Goal: Task Accomplishment & Management: Use online tool/utility

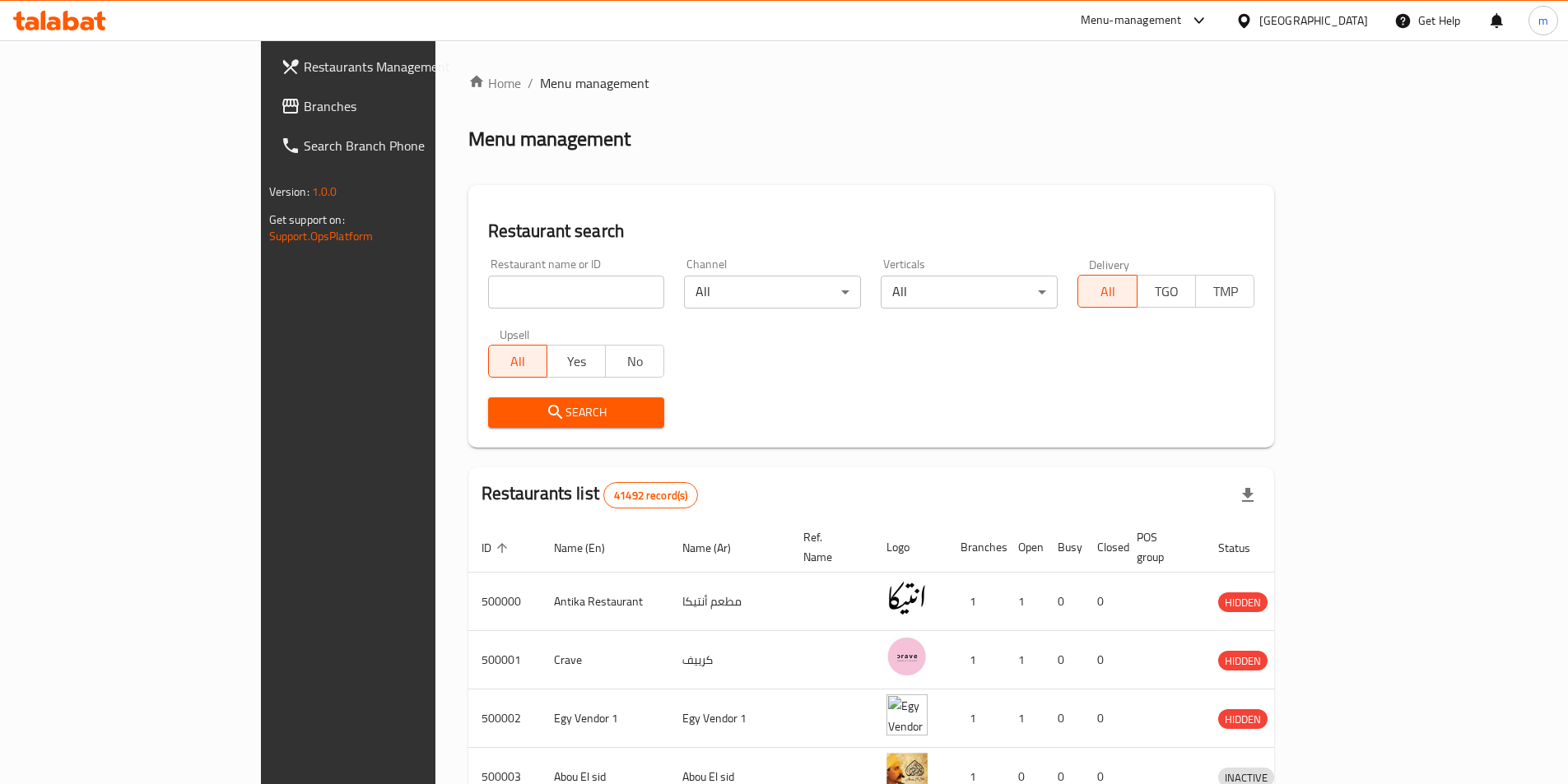
click at [304, 101] on span "Branches" at bounding box center [406, 106] width 206 height 20
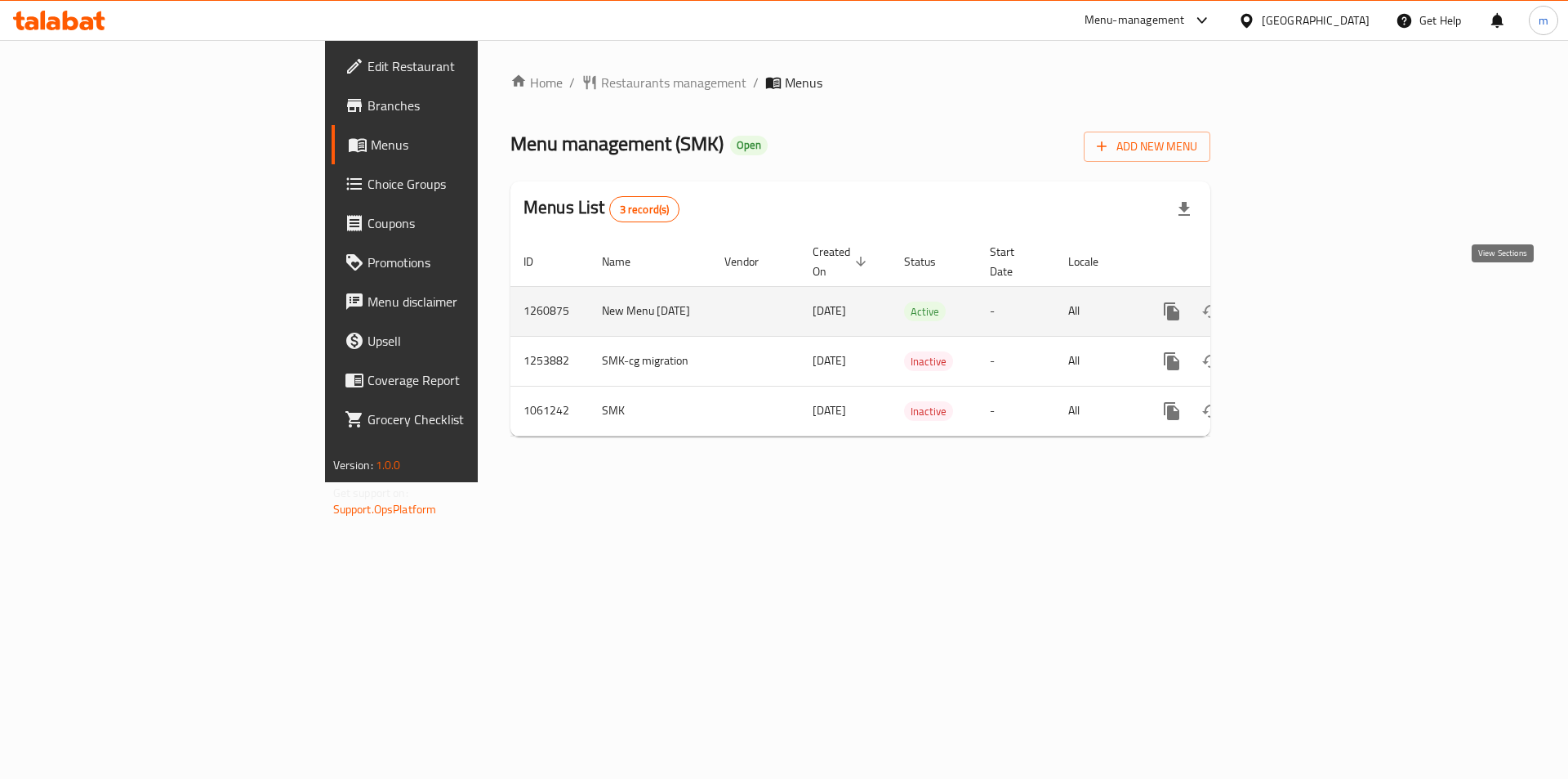
click at [1300, 303] on icon "enhanced table" at bounding box center [1290, 312] width 20 height 20
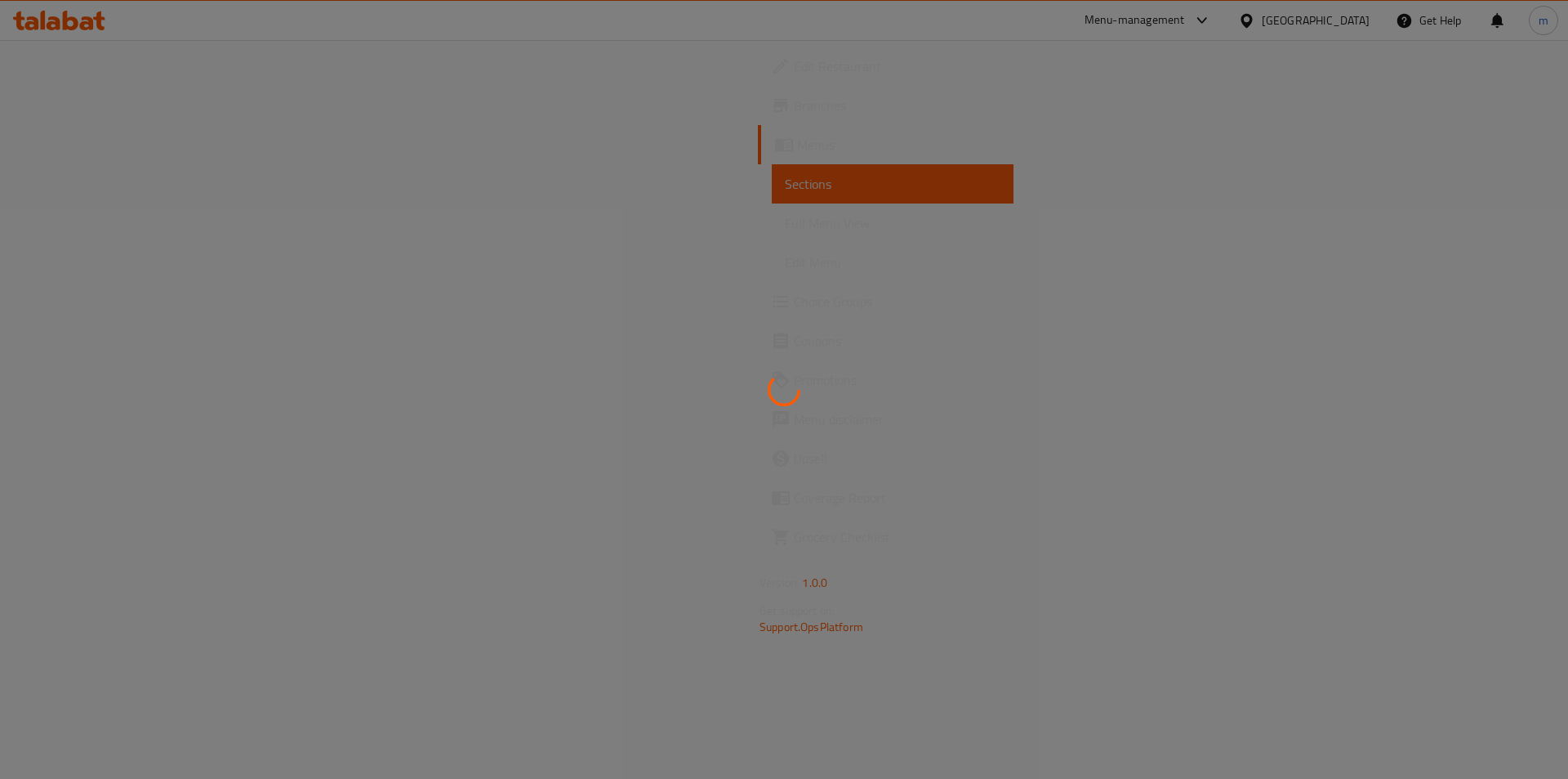
click at [882, 220] on div at bounding box center [784, 390] width 1568 height 779
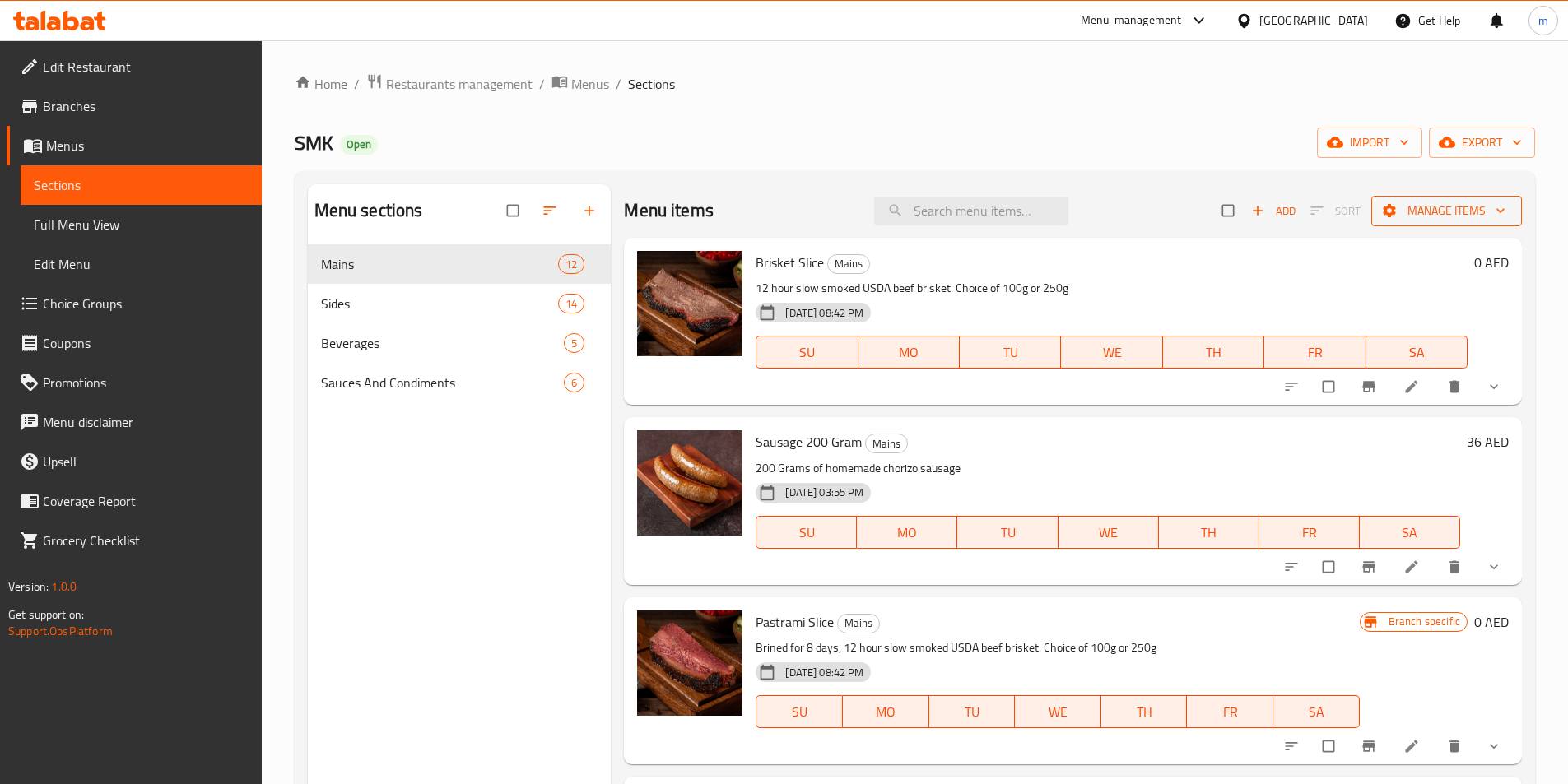
click at [1458, 214] on span "Manage items" at bounding box center [1446, 211] width 124 height 21
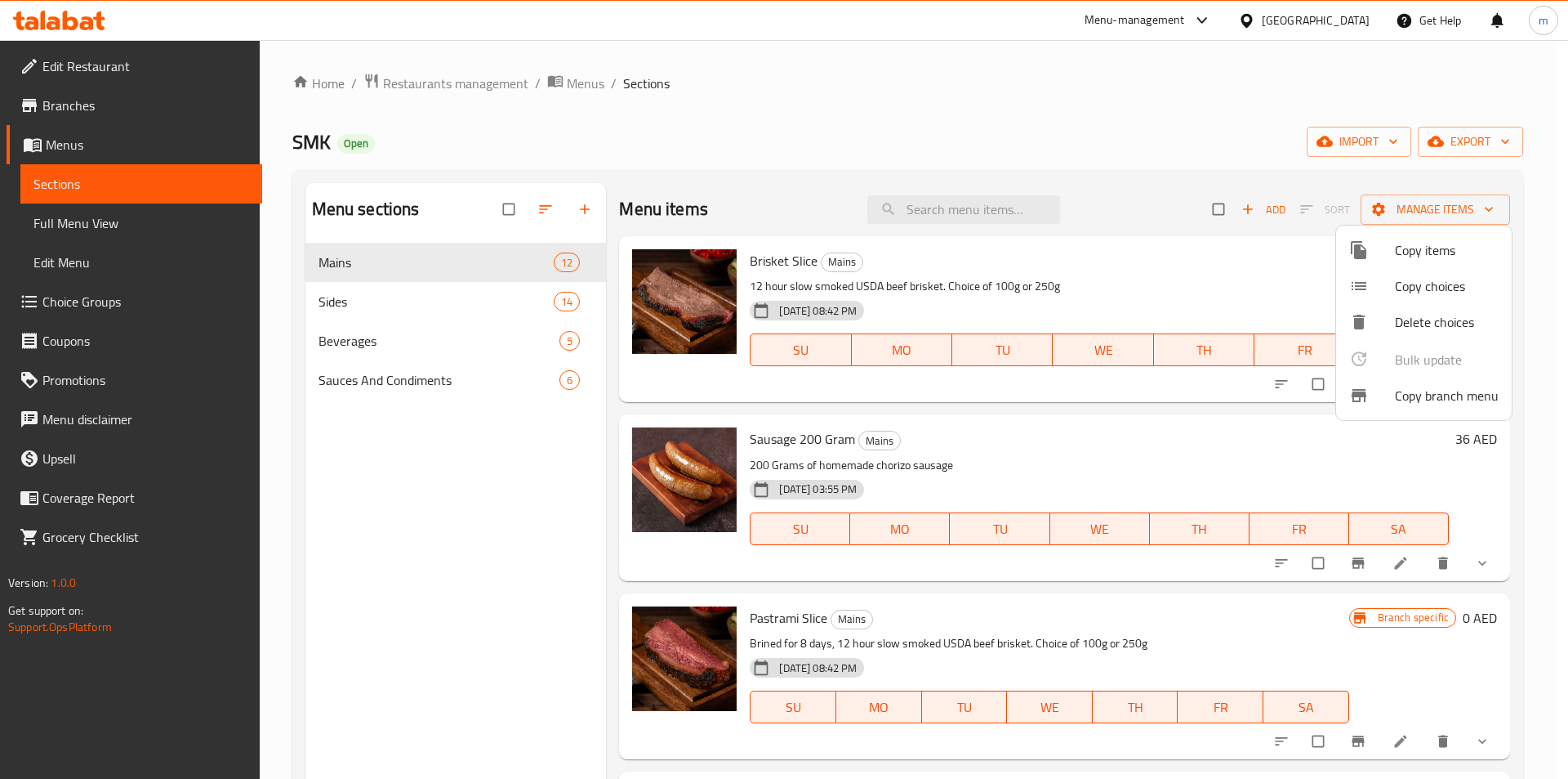
click at [1381, 398] on div at bounding box center [1372, 395] width 46 height 20
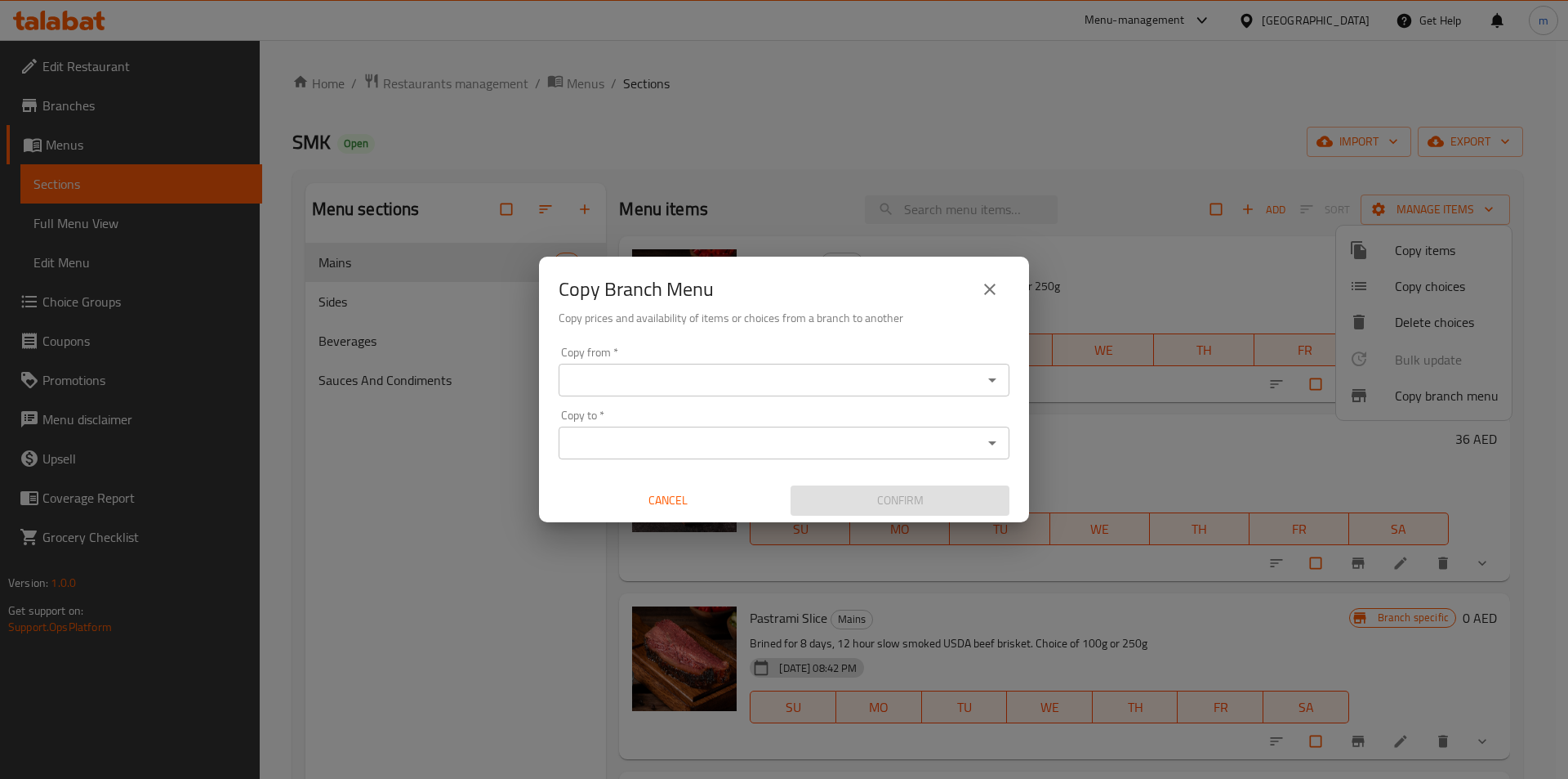
click at [987, 386] on icon "Open" at bounding box center [992, 380] width 20 height 20
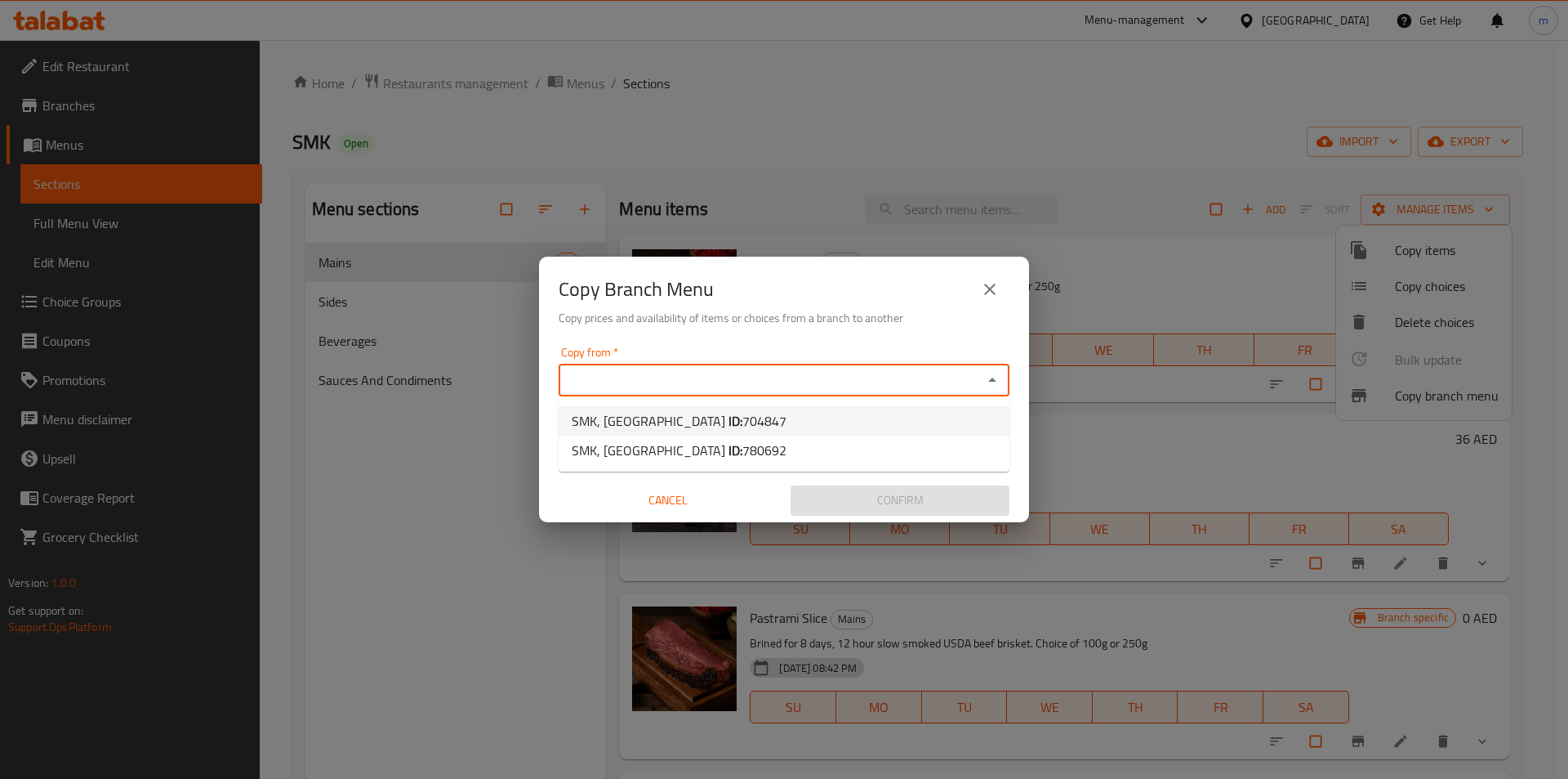
click at [742, 418] on span "704847" at bounding box center [764, 421] width 44 height 25
type input "SMK, Al Barsha South"
click at [983, 445] on icon "Open" at bounding box center [992, 443] width 20 height 20
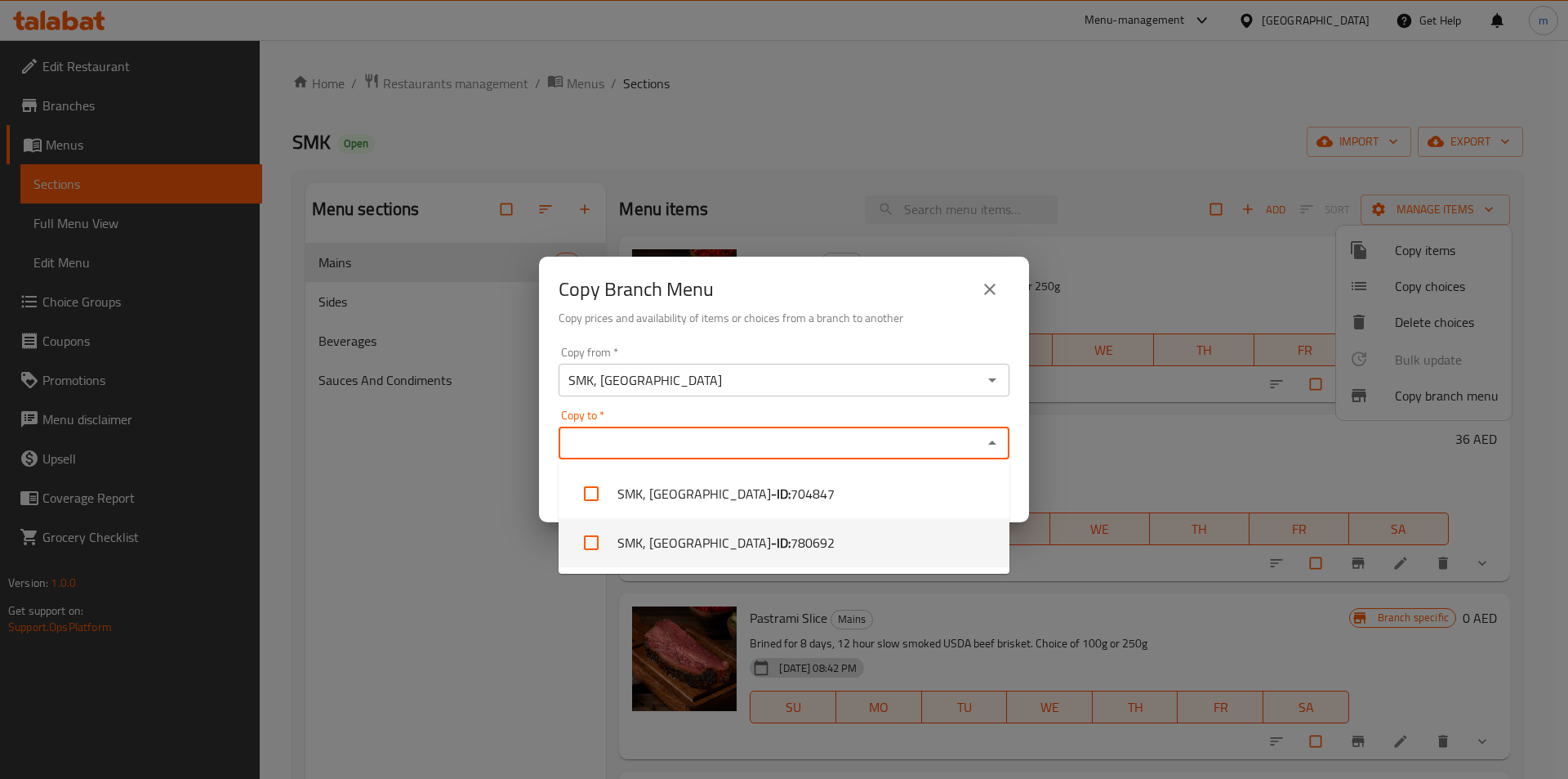
click at [791, 544] on span "780692" at bounding box center [813, 543] width 44 height 20
checkbox input "true"
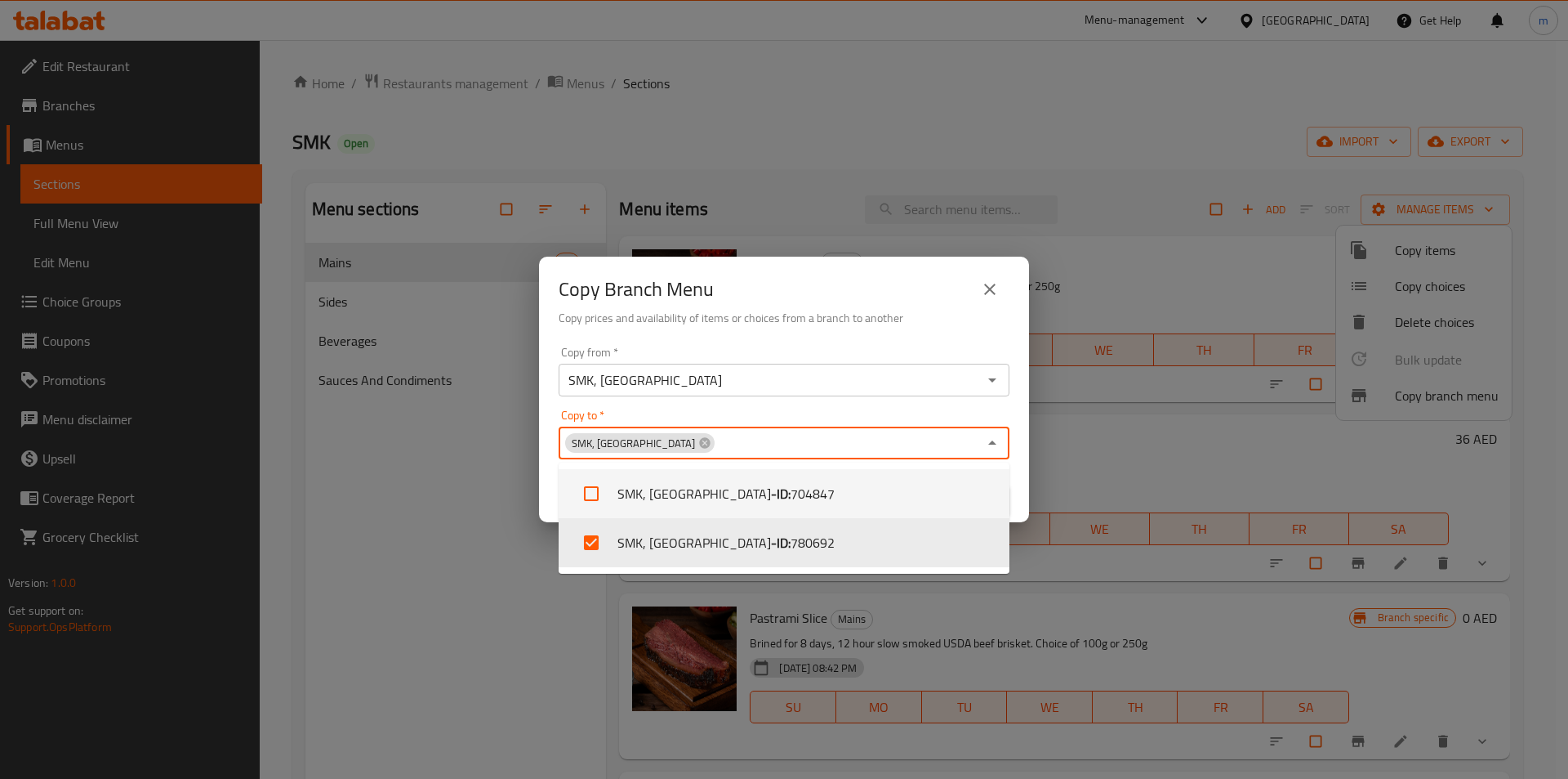
click at [694, 409] on div "Copy from   * SMK, Al Barsha South Copy from * Copy to   * SMK, Al Wasl Copy to…" at bounding box center [784, 431] width 490 height 182
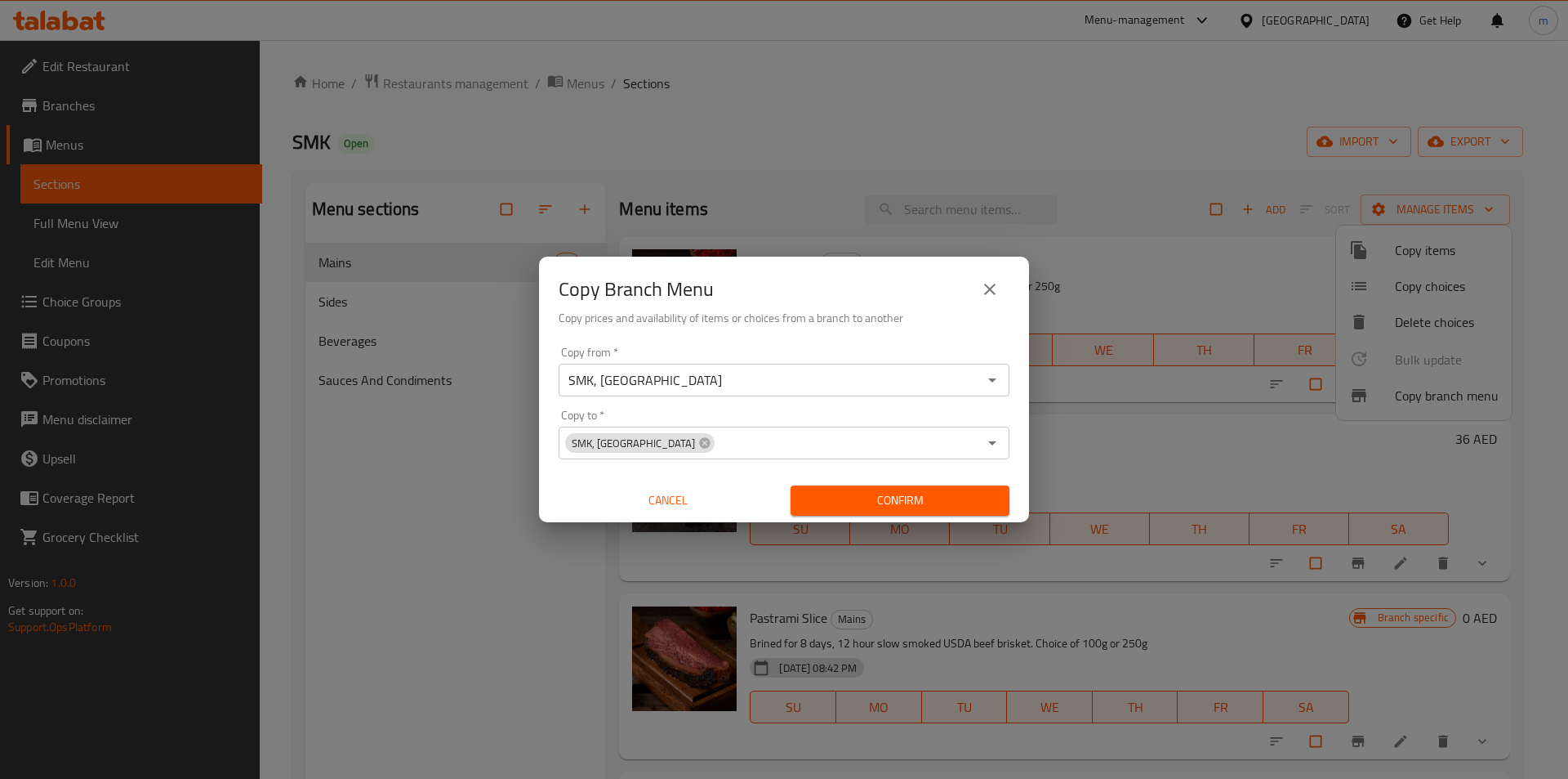
click at [909, 496] on span "Confirm" at bounding box center [900, 501] width 193 height 21
